Goal: Transaction & Acquisition: Register for event/course

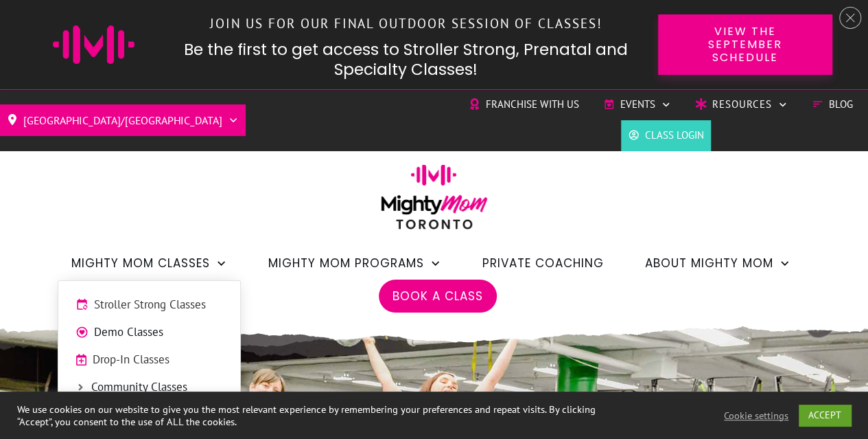
click at [183, 211] on div "Toronto/GTA Barrie Etobicoke North York West Franchise with Us Events Charity S…" at bounding box center [434, 204] width 868 height 230
click at [152, 305] on span "Stroller Strong Classes" at bounding box center [158, 305] width 129 height 18
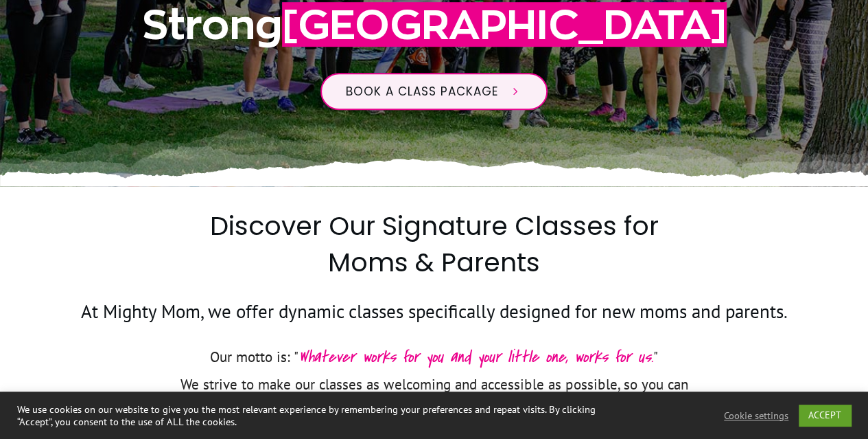
scroll to position [343, 0]
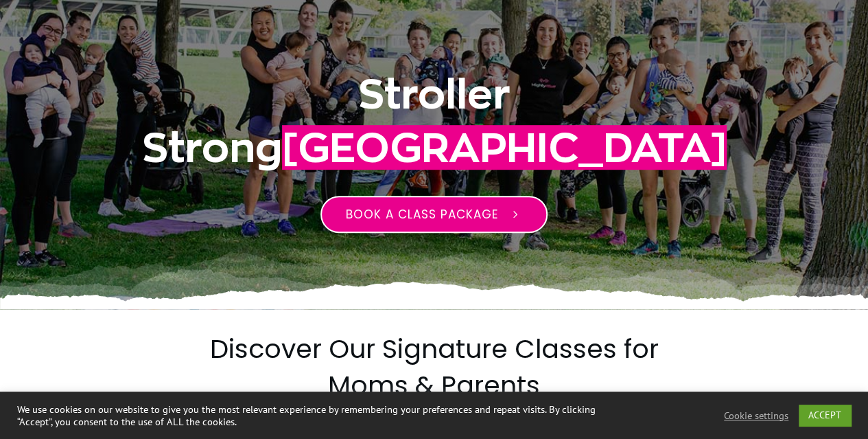
click at [404, 224] on link "Book a class package" at bounding box center [434, 214] width 227 height 37
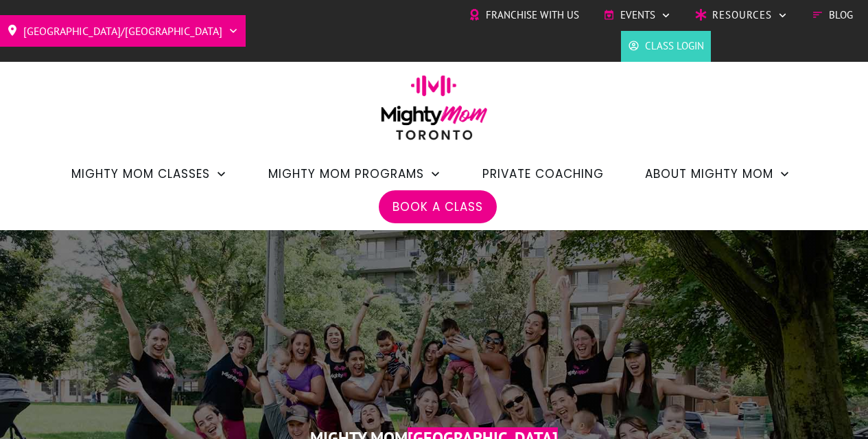
scroll to position [343, 0]
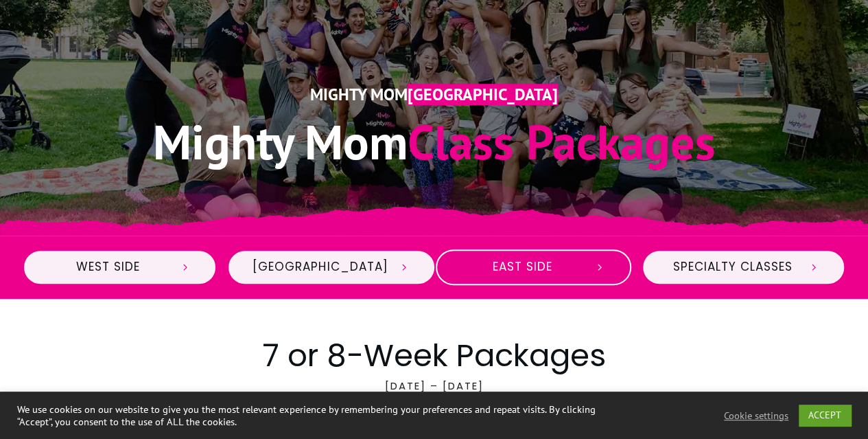
click at [481, 268] on span "East Side" at bounding box center [522, 267] width 122 height 15
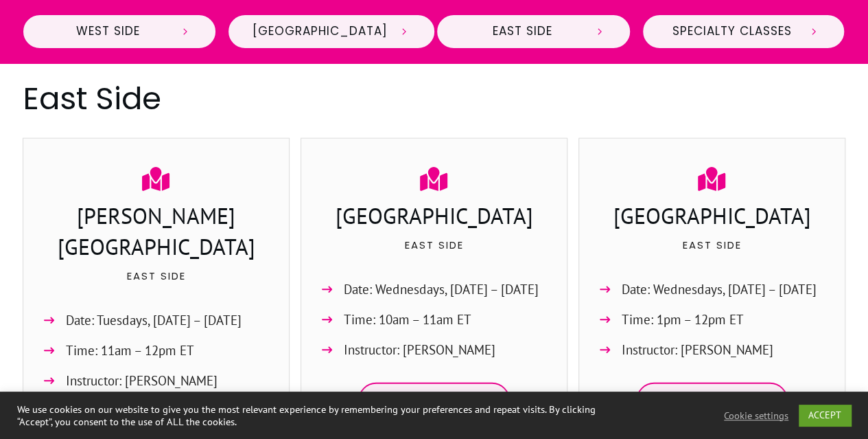
scroll to position [1664, 0]
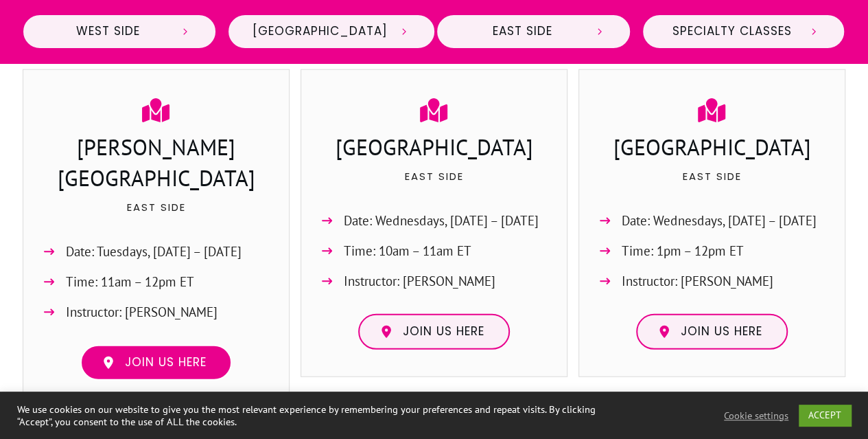
click at [150, 355] on span "Join us here" at bounding box center [166, 362] width 82 height 15
